Goal: Information Seeking & Learning: Learn about a topic

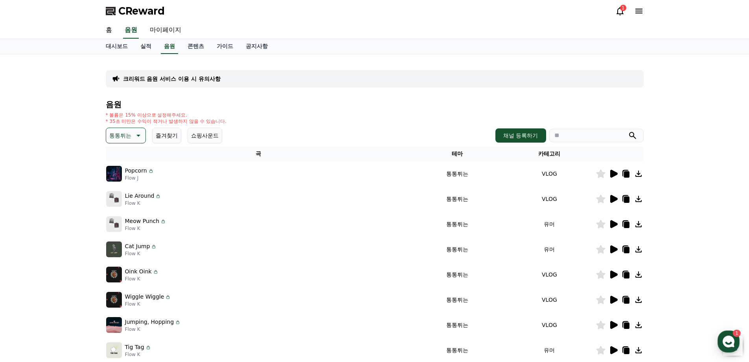
click at [622, 6] on div "1" at bounding box center [623, 8] width 6 height 6
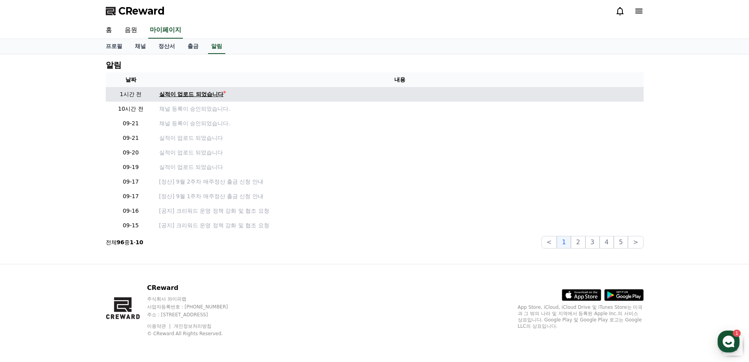
click at [196, 92] on div "실적이 업로드 되었습니다" at bounding box center [191, 94] width 65 height 8
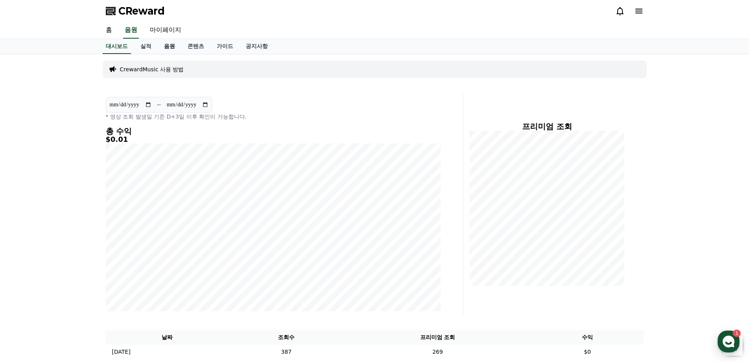
click at [165, 46] on link "음원" at bounding box center [170, 46] width 24 height 15
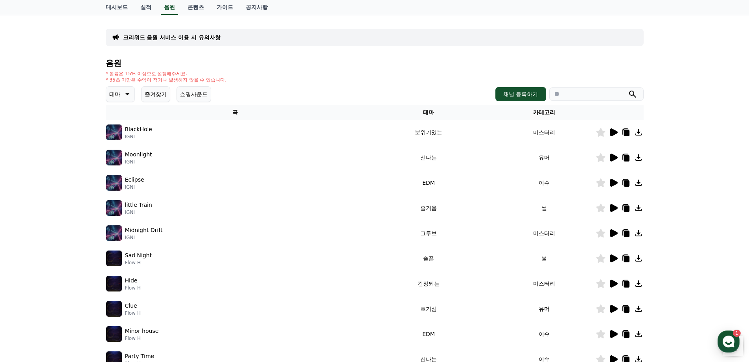
scroll to position [79, 0]
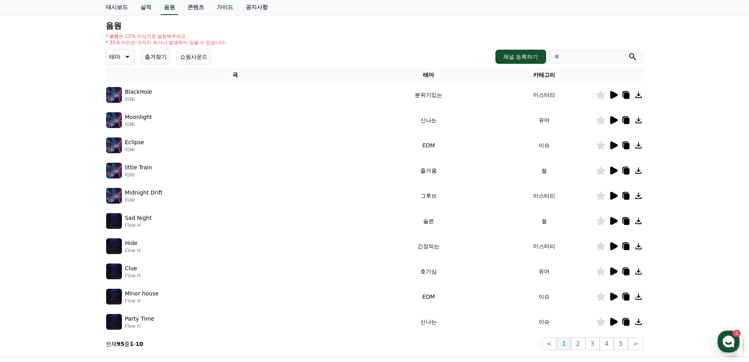
click at [109, 58] on button "테마" at bounding box center [120, 57] width 29 height 16
click at [122, 85] on button "밝은" at bounding box center [115, 80] width 17 height 17
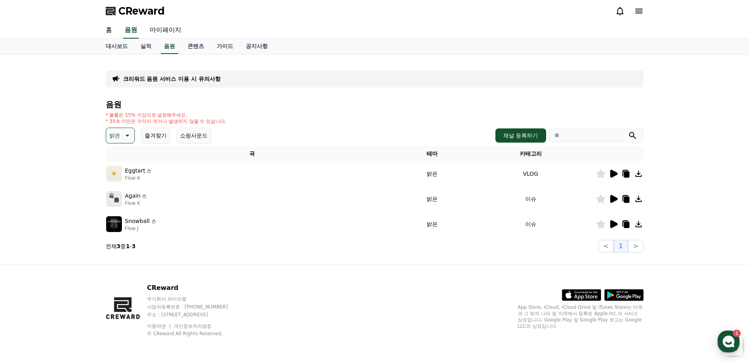
click at [617, 221] on icon at bounding box center [613, 223] width 9 height 9
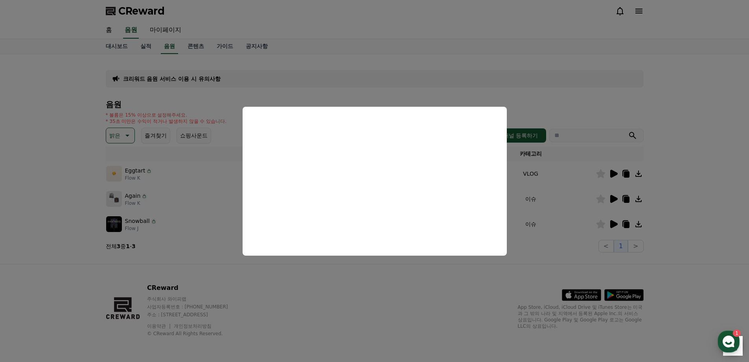
click at [454, 79] on button "close modal" at bounding box center [374, 181] width 749 height 362
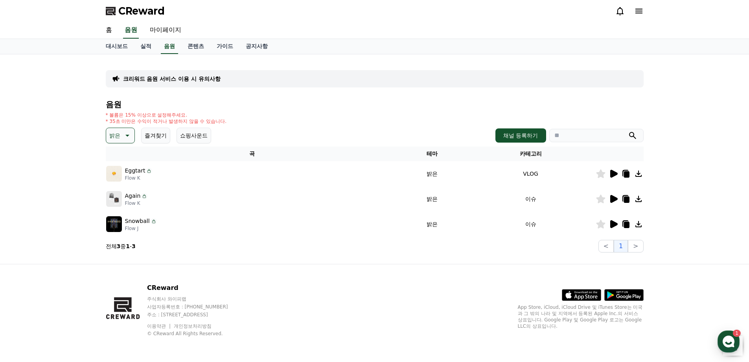
click at [615, 198] on icon at bounding box center [614, 199] width 7 height 8
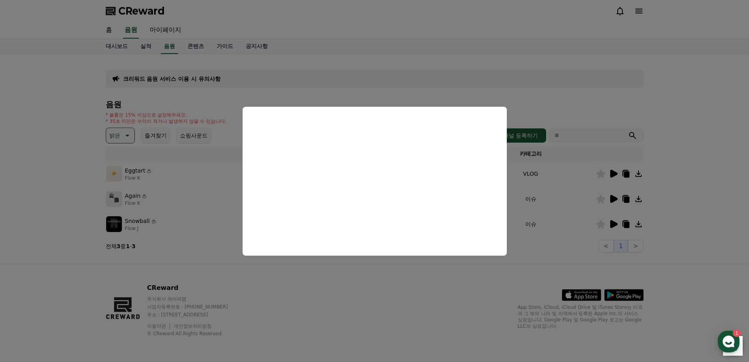
click at [397, 68] on button "close modal" at bounding box center [374, 181] width 749 height 362
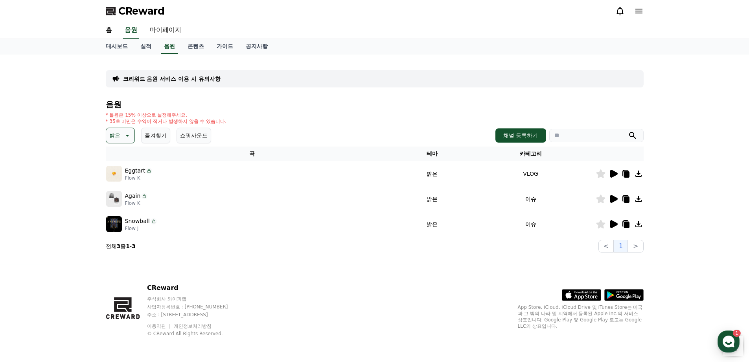
click at [117, 141] on button "밝은" at bounding box center [120, 135] width 29 height 16
click at [126, 178] on button "잔잔한" at bounding box center [118, 178] width 23 height 17
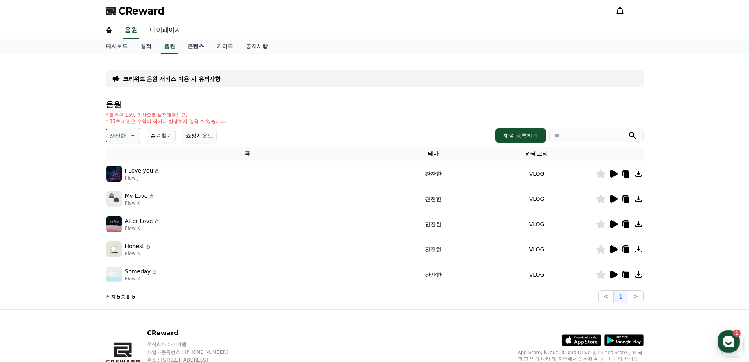
click at [615, 225] on icon at bounding box center [614, 224] width 7 height 8
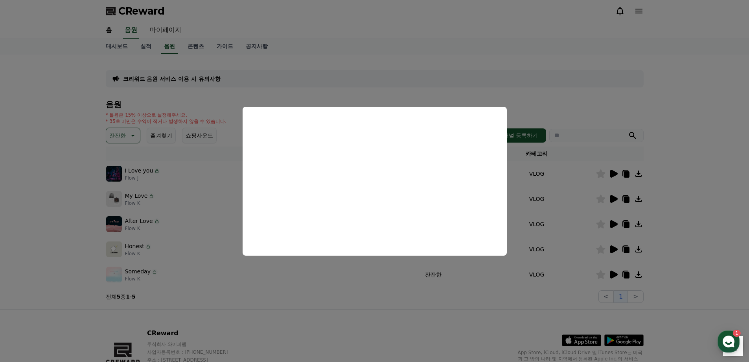
click at [578, 68] on button "close modal" at bounding box center [374, 181] width 749 height 362
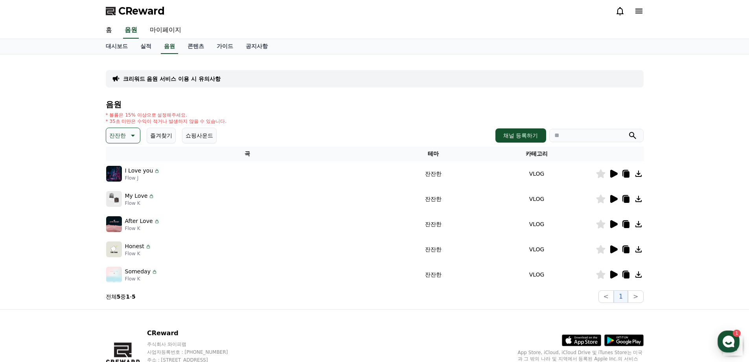
click at [611, 202] on icon at bounding box center [613, 198] width 9 height 9
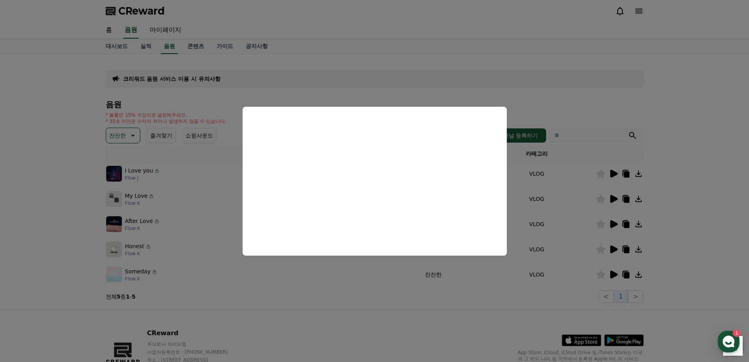
click at [349, 291] on button "close modal" at bounding box center [374, 181] width 749 height 362
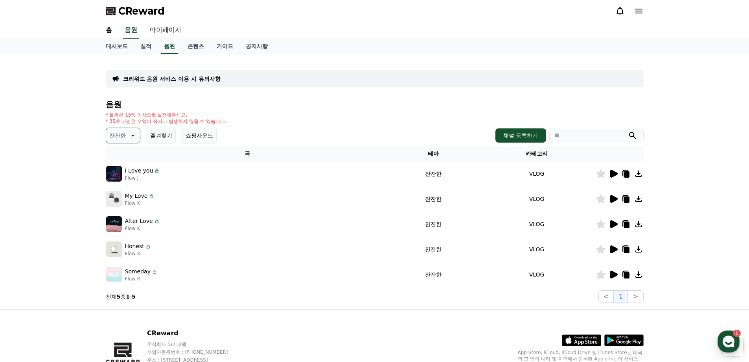
click at [630, 198] on icon at bounding box center [626, 198] width 9 height 9
click at [116, 128] on button "잔잔한" at bounding box center [123, 135] width 35 height 16
click at [119, 216] on button "어두운" at bounding box center [118, 217] width 23 height 17
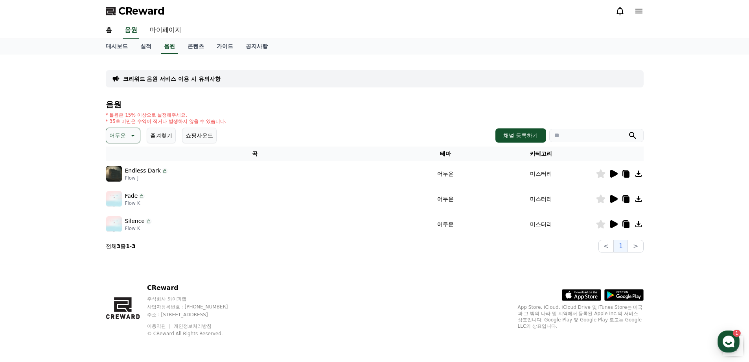
click at [615, 198] on icon at bounding box center [614, 199] width 7 height 8
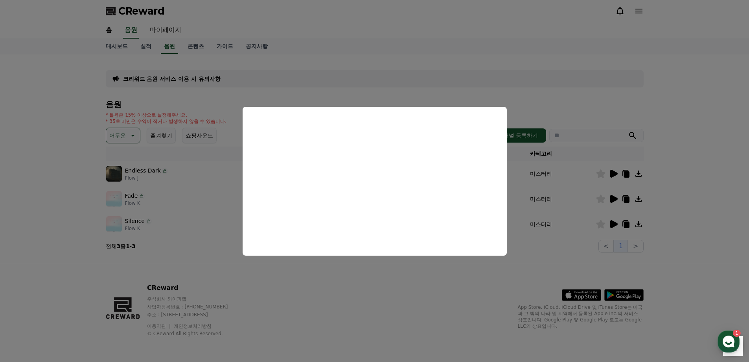
click at [380, 290] on button "close modal" at bounding box center [374, 181] width 749 height 362
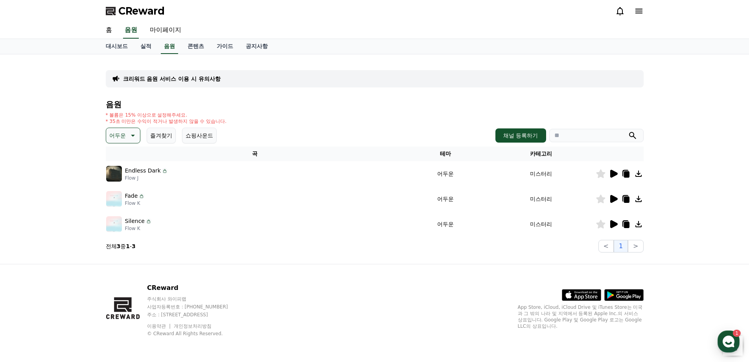
click at [632, 201] on div at bounding box center [619, 198] width 47 height 9
click at [625, 195] on icon at bounding box center [626, 198] width 6 height 7
click at [125, 134] on p "어두운" at bounding box center [117, 135] width 17 height 11
click at [123, 199] on button "호기심" at bounding box center [118, 196] width 23 height 17
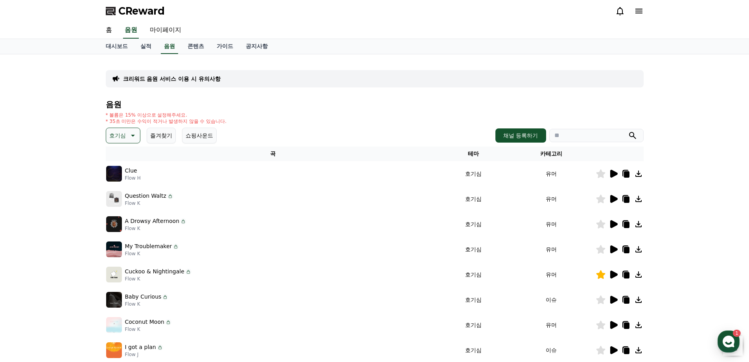
click at [613, 222] on icon at bounding box center [614, 224] width 7 height 8
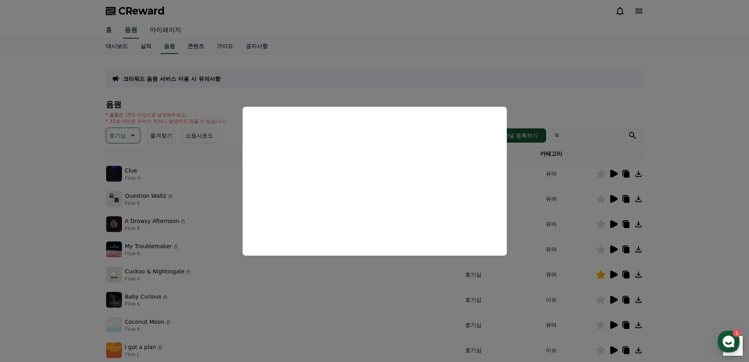
click at [370, 43] on button "close modal" at bounding box center [374, 181] width 749 height 362
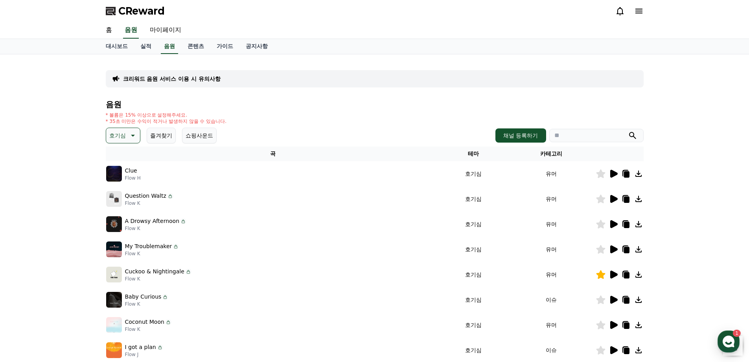
click at [614, 298] on icon at bounding box center [614, 299] width 7 height 8
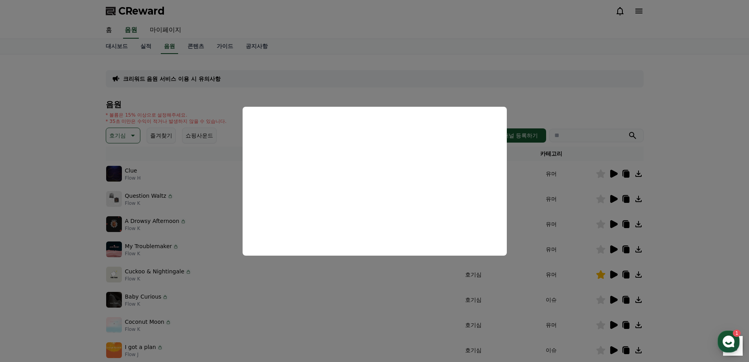
click at [494, 46] on button "close modal" at bounding box center [374, 181] width 749 height 362
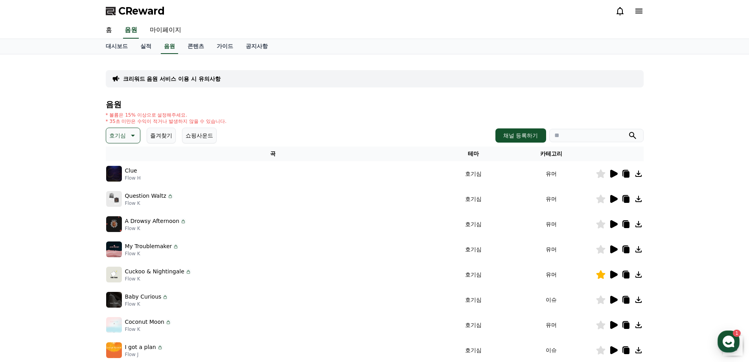
click at [615, 323] on icon at bounding box center [614, 325] width 7 height 8
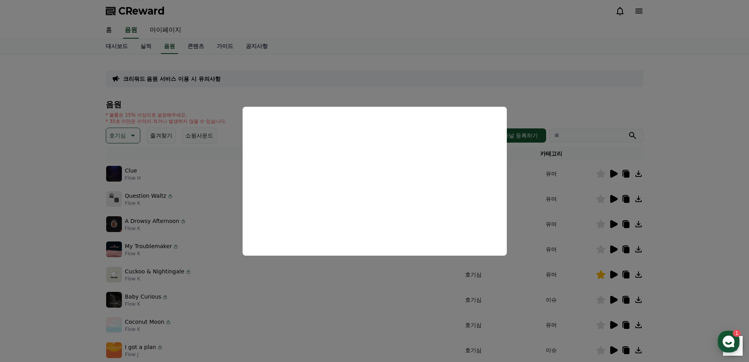
click at [471, 50] on button "close modal" at bounding box center [374, 181] width 749 height 362
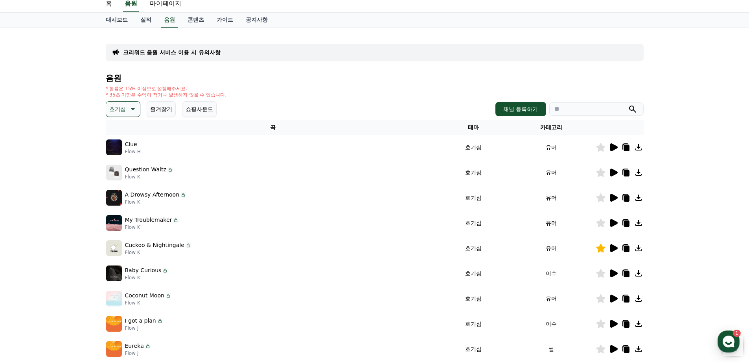
scroll to position [39, 0]
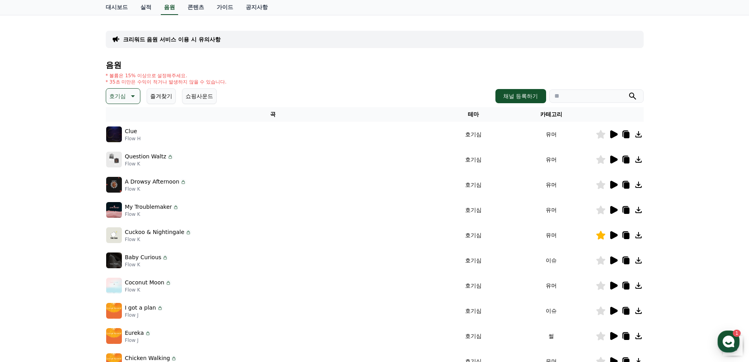
click at [613, 313] on icon at bounding box center [614, 310] width 7 height 8
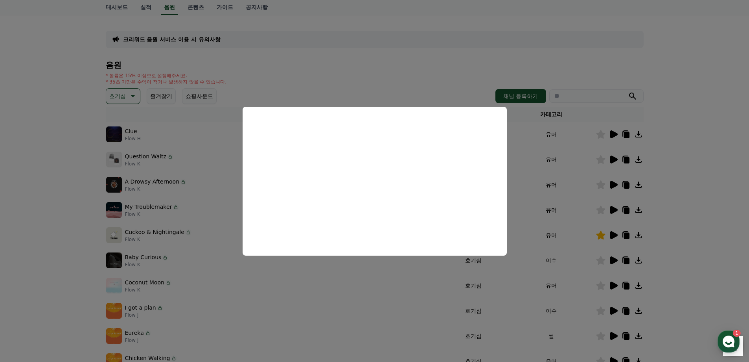
click at [383, 48] on button "close modal" at bounding box center [374, 181] width 749 height 362
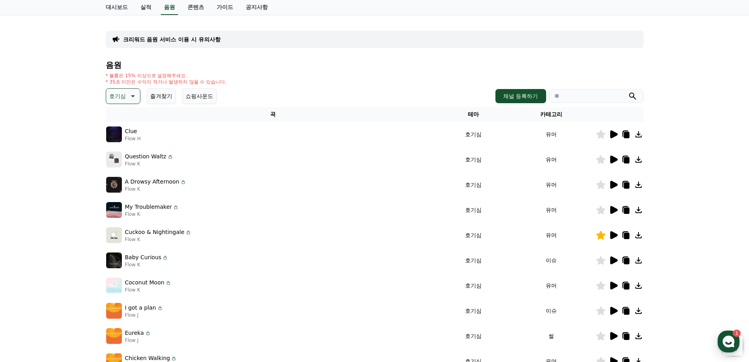
click at [618, 334] on icon at bounding box center [613, 335] width 9 height 9
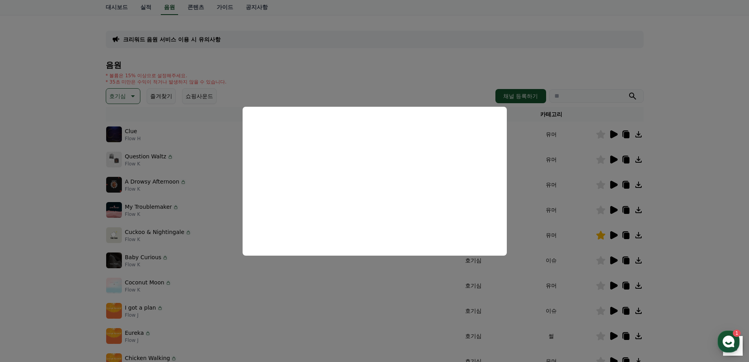
click at [427, 44] on button "close modal" at bounding box center [374, 181] width 749 height 362
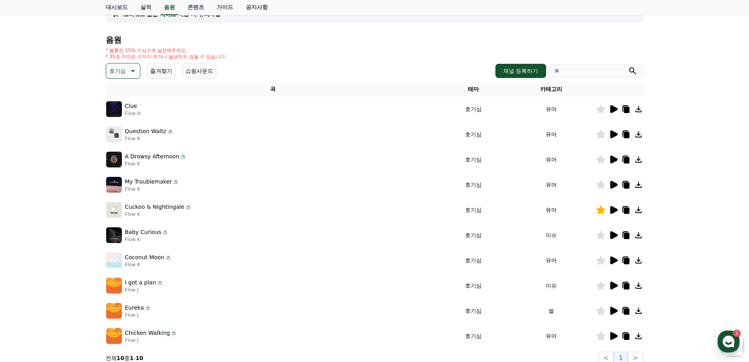
scroll to position [79, 0]
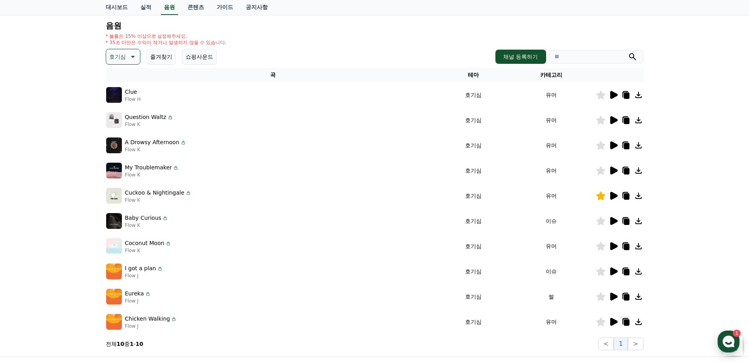
click at [612, 271] on icon at bounding box center [614, 271] width 7 height 8
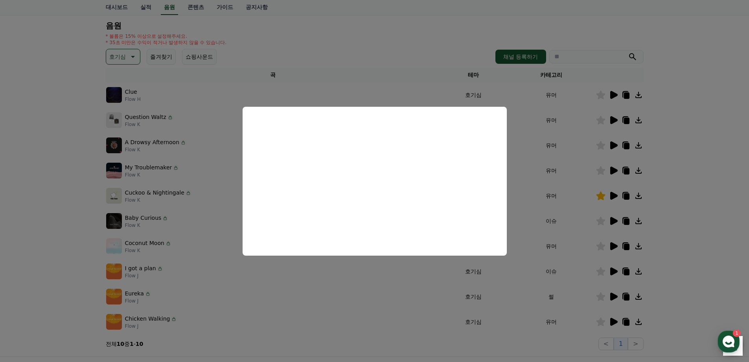
click at [373, 311] on button "close modal" at bounding box center [374, 181] width 749 height 362
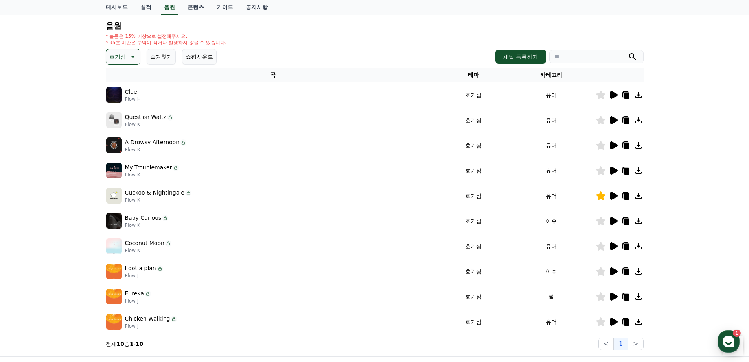
click at [616, 321] on icon at bounding box center [614, 321] width 7 height 8
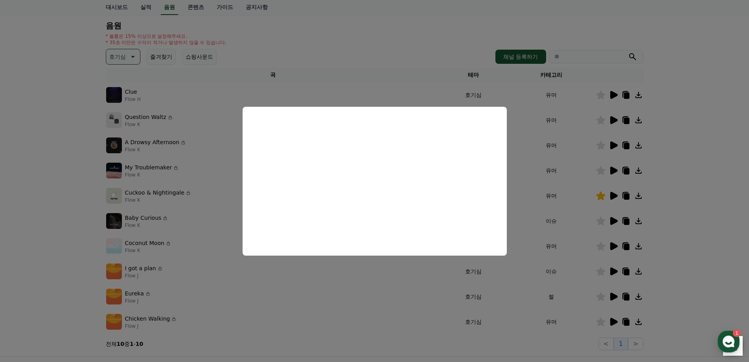
click at [731, 191] on button "close modal" at bounding box center [374, 181] width 749 height 362
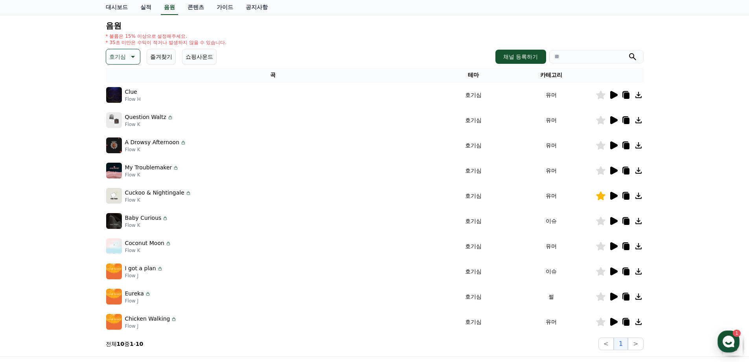
click at [626, 322] on icon at bounding box center [627, 322] width 6 height 6
click at [132, 54] on icon at bounding box center [131, 56] width 9 height 9
click at [122, 97] on button "환상적인" at bounding box center [121, 97] width 28 height 17
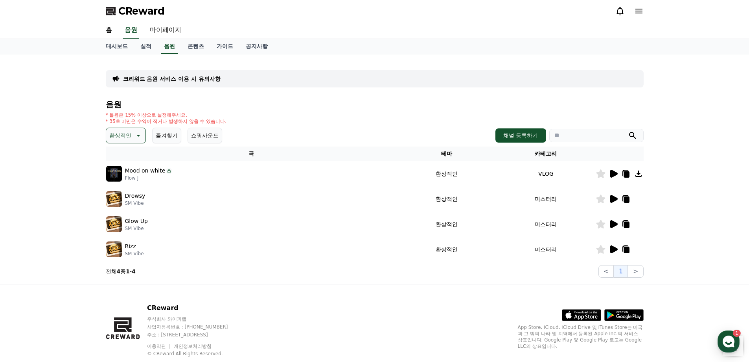
click at [613, 224] on icon at bounding box center [614, 224] width 7 height 8
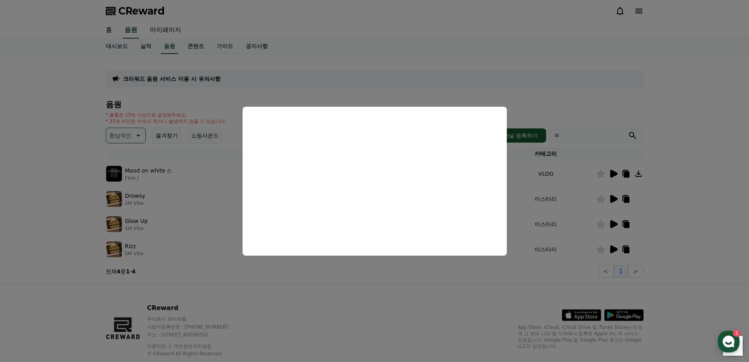
click at [428, 63] on button "close modal" at bounding box center [374, 181] width 749 height 362
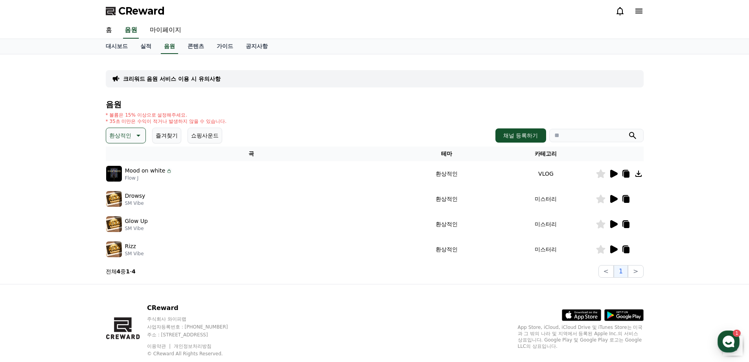
click at [614, 175] on icon at bounding box center [614, 174] width 7 height 8
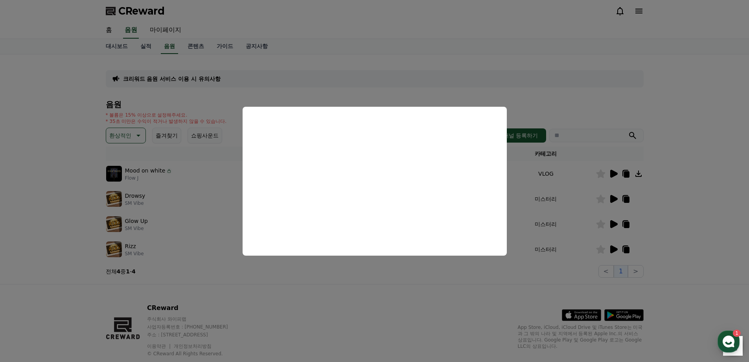
click at [412, 44] on button "close modal" at bounding box center [374, 181] width 749 height 362
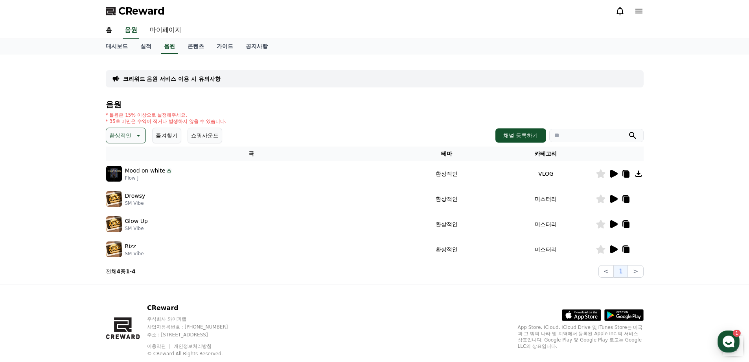
click at [137, 140] on button "환상적인" at bounding box center [126, 135] width 40 height 16
click at [128, 184] on button "드라마틱" at bounding box center [121, 182] width 28 height 17
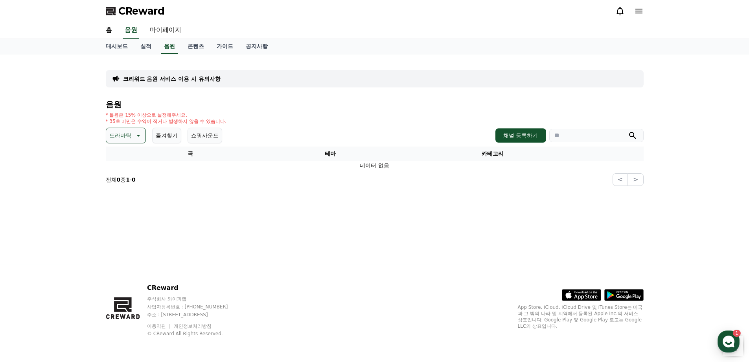
click at [113, 133] on p "드라마틱" at bounding box center [120, 135] width 22 height 11
click at [125, 186] on button "분위기있는" at bounding box center [124, 184] width 34 height 17
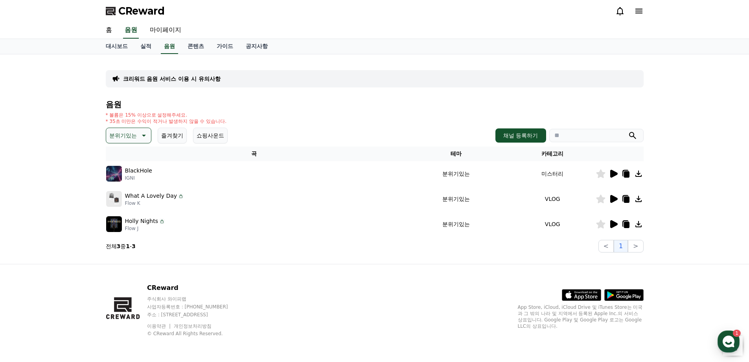
click at [613, 227] on icon at bounding box center [614, 224] width 7 height 8
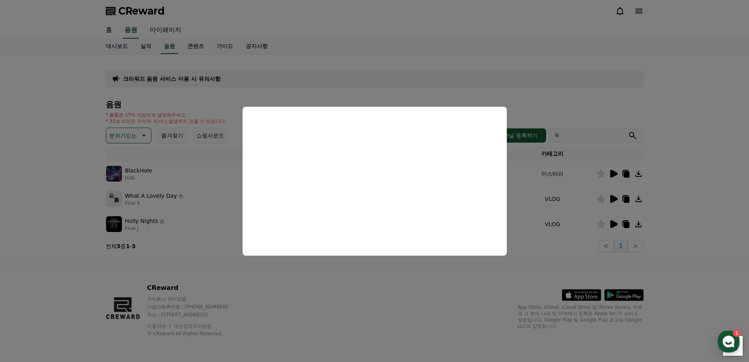
click at [395, 54] on button "close modal" at bounding box center [374, 181] width 749 height 362
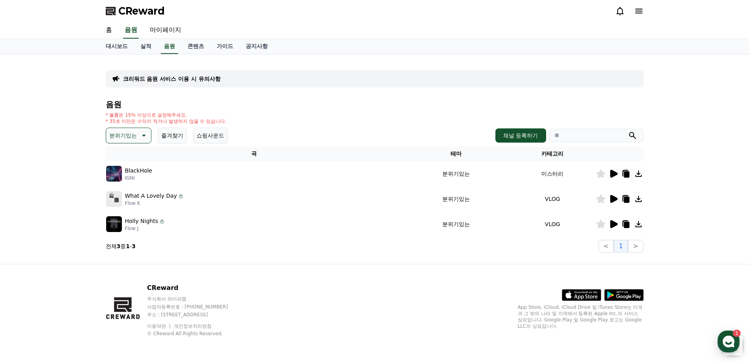
click at [615, 198] on icon at bounding box center [614, 199] width 7 height 8
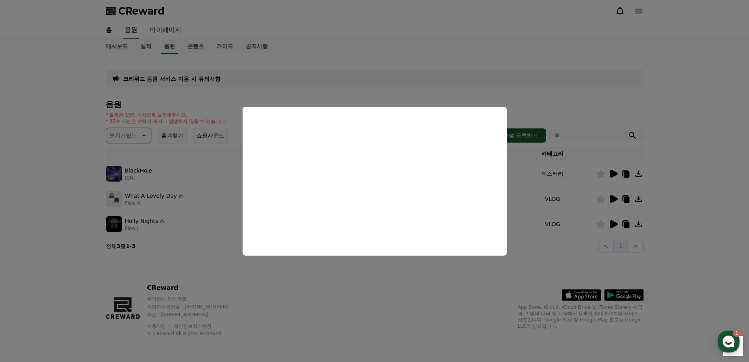
click at [466, 42] on button "close modal" at bounding box center [374, 181] width 749 height 362
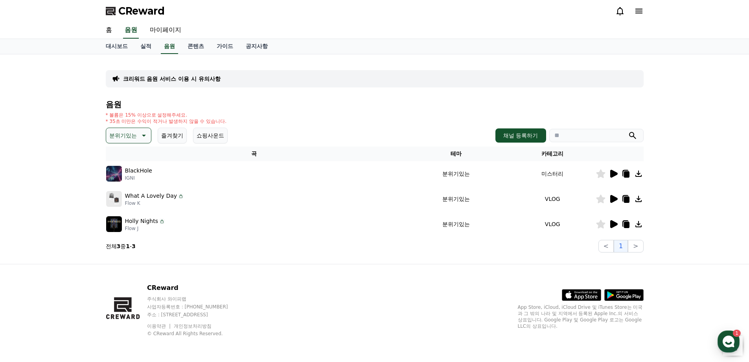
click at [615, 173] on icon at bounding box center [614, 174] width 7 height 8
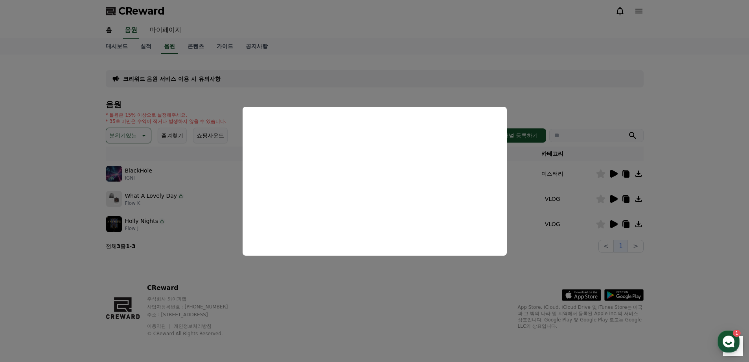
click at [400, 69] on button "close modal" at bounding box center [374, 181] width 749 height 362
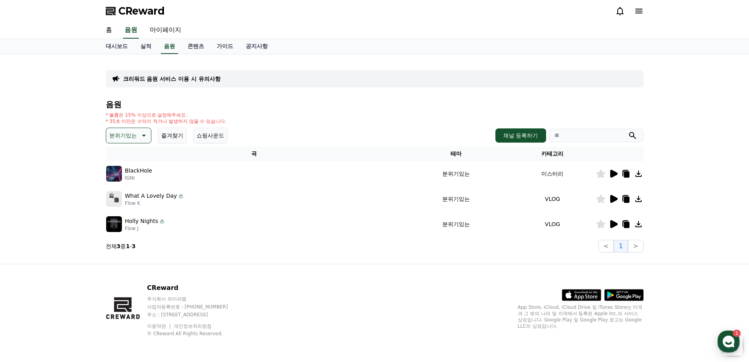
click at [142, 129] on button "분위기있는" at bounding box center [129, 135] width 46 height 16
click at [121, 147] on div "전체 환상적인 호기심 어두운 밝은 통통튀는 신나는 반전 웅장한 드라마틱 즐거움 분위기있는 EDM 그루브 슬픈 잔잔한 귀여운 감동적인 긴장되는 …" at bounding box center [129, 188] width 46 height 84
click at [122, 150] on button "잔잔한" at bounding box center [118, 148] width 23 height 17
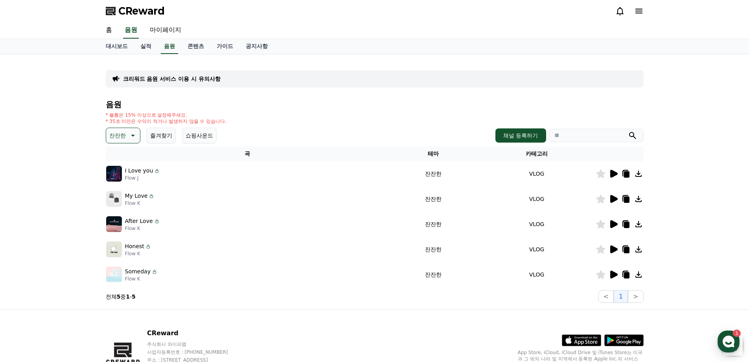
click at [613, 198] on icon at bounding box center [614, 199] width 7 height 8
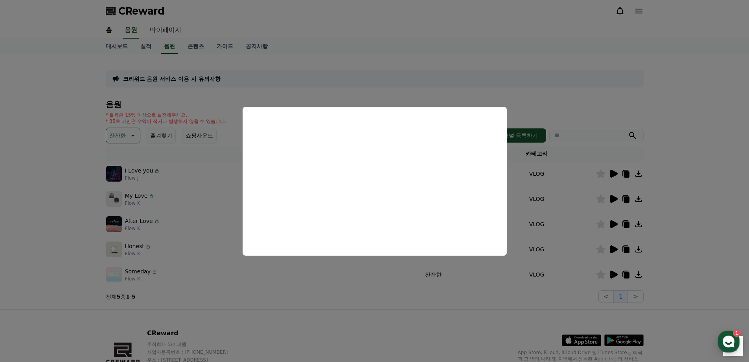
click at [442, 49] on button "close modal" at bounding box center [374, 181] width 749 height 362
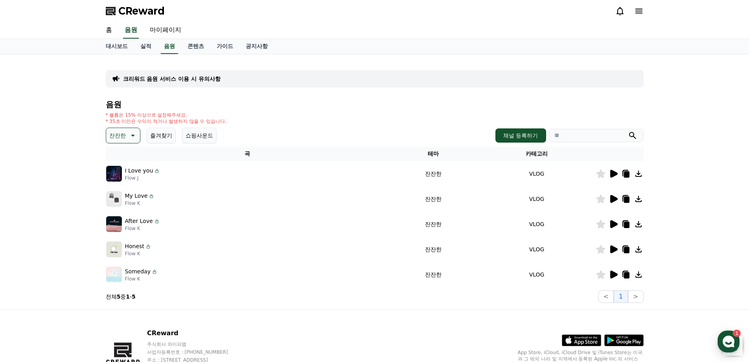
click at [614, 175] on icon at bounding box center [614, 174] width 7 height 8
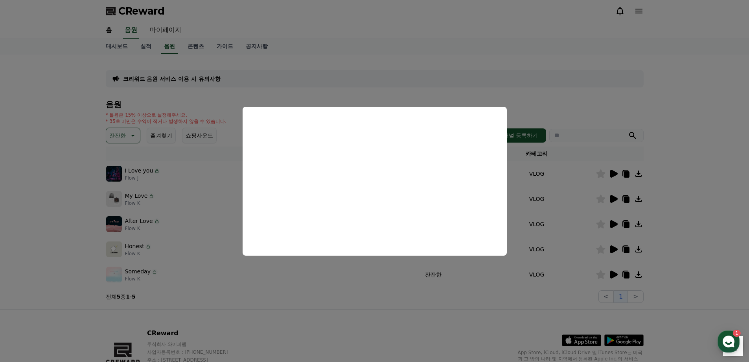
click at [411, 313] on button "close modal" at bounding box center [374, 181] width 749 height 362
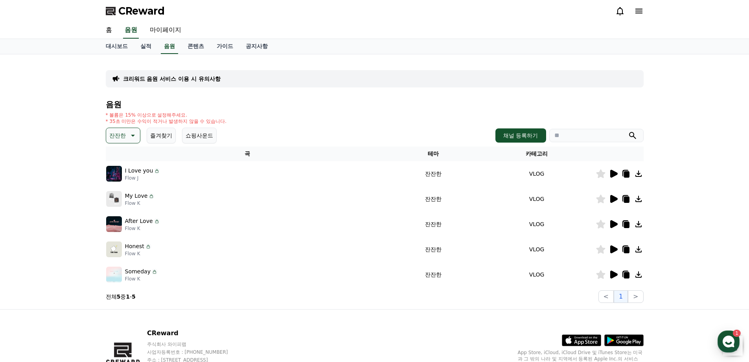
click at [616, 270] on icon at bounding box center [613, 273] width 9 height 9
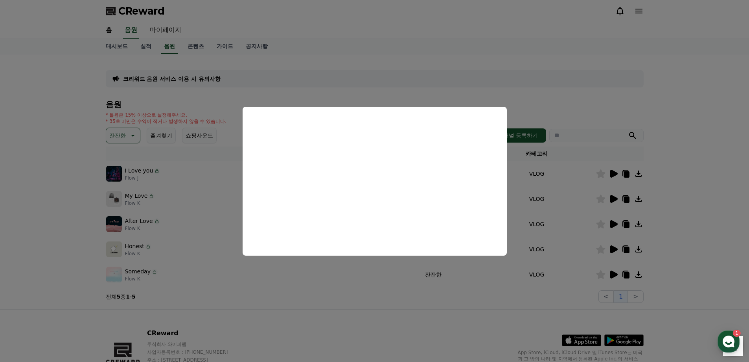
drag, startPoint x: 380, startPoint y: 296, endPoint x: 416, endPoint y: 295, distance: 36.6
click at [380, 296] on button "close modal" at bounding box center [374, 181] width 749 height 362
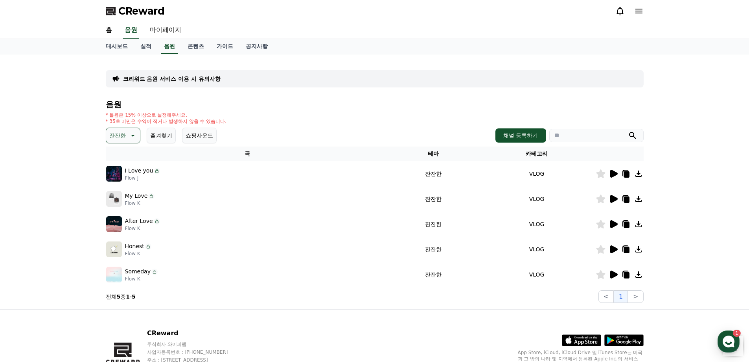
click at [629, 273] on icon at bounding box center [627, 275] width 6 height 6
